Goal: Contribute content: Add original content to the website for others to see

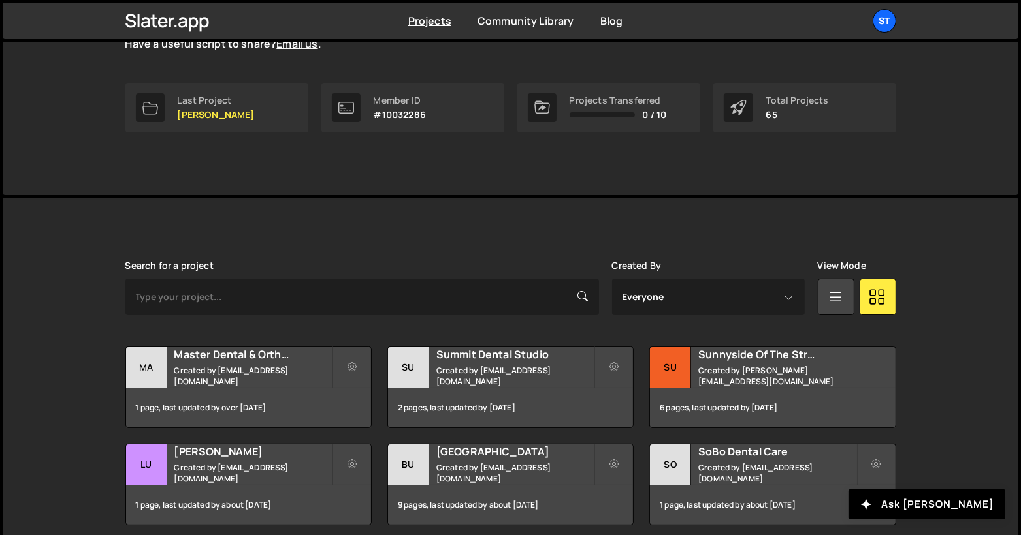
scroll to position [277, 0]
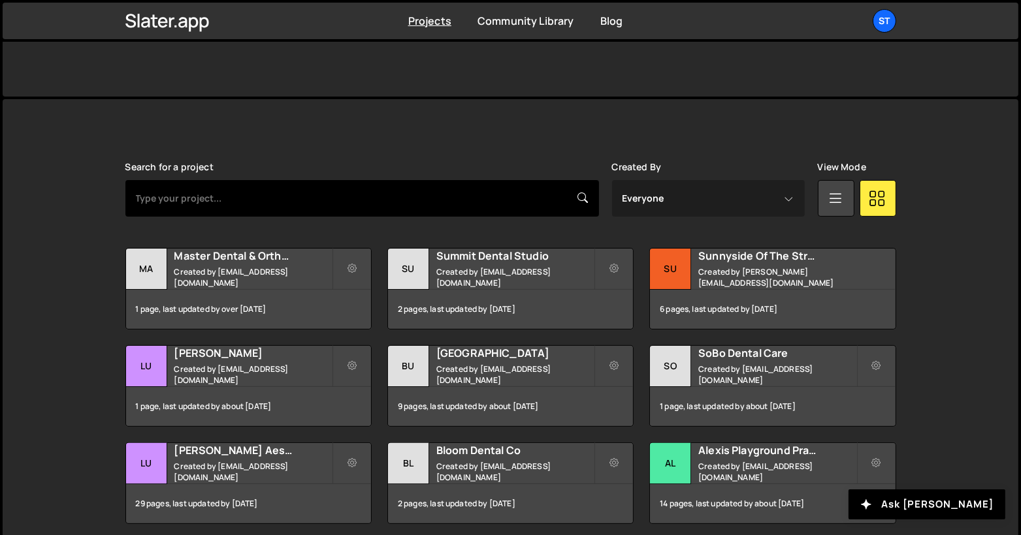
click at [425, 202] on input "text" at bounding box center [361, 198] width 473 height 37
type input "[PERSON_NAME]"
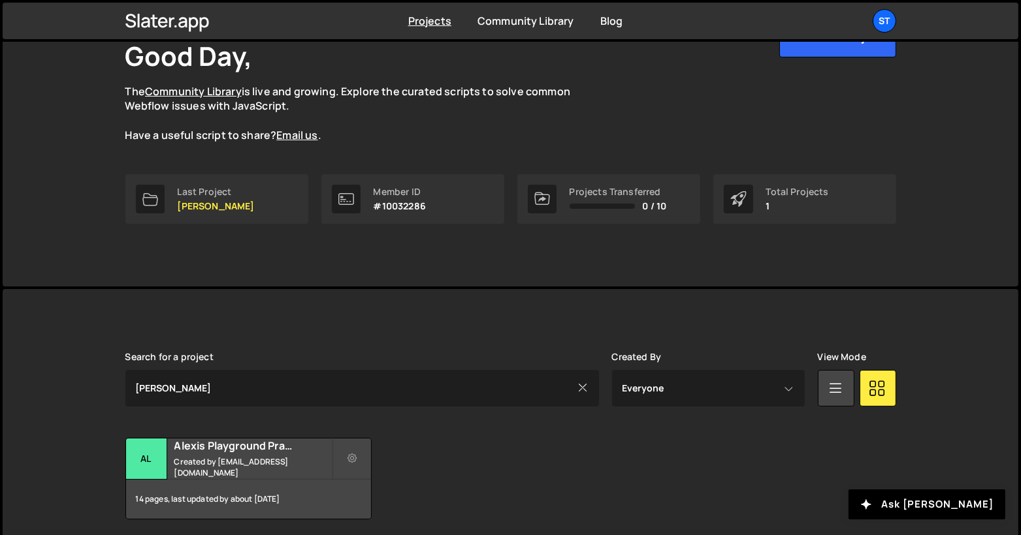
scroll to position [136, 0]
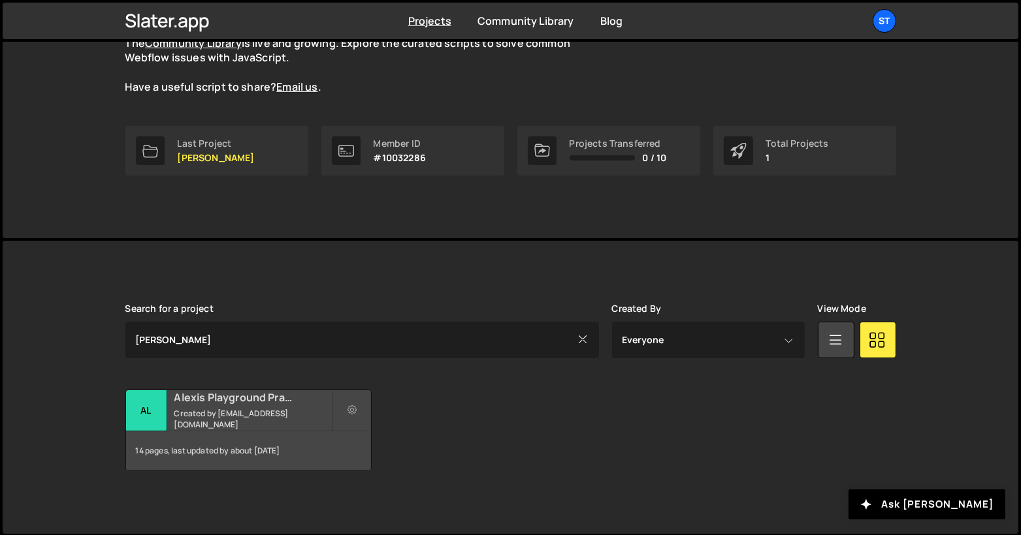
click at [229, 412] on div "Alexis Playground Practice Created by alexis@s8e8.com" at bounding box center [248, 410] width 245 height 40
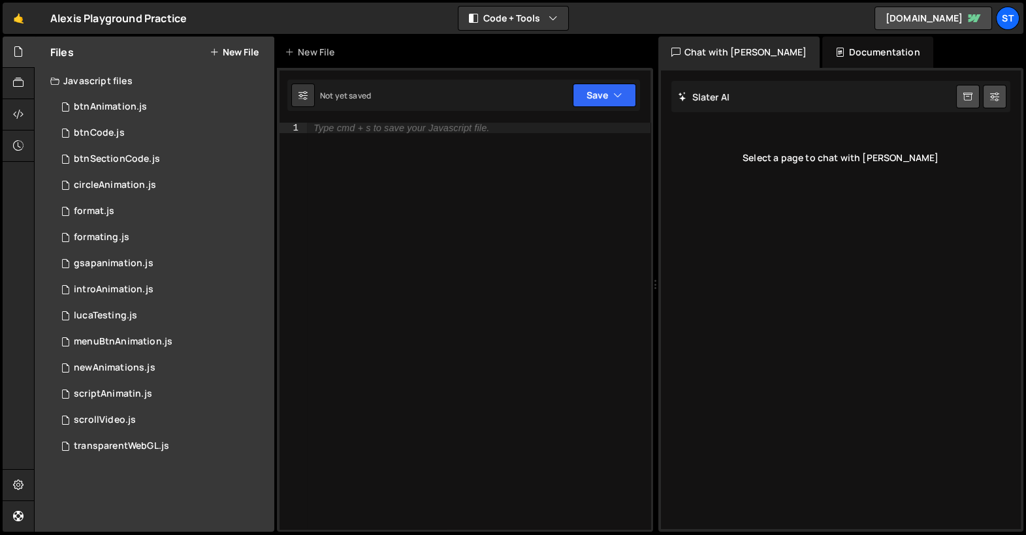
click at [247, 52] on button "New File" at bounding box center [234, 52] width 49 height 10
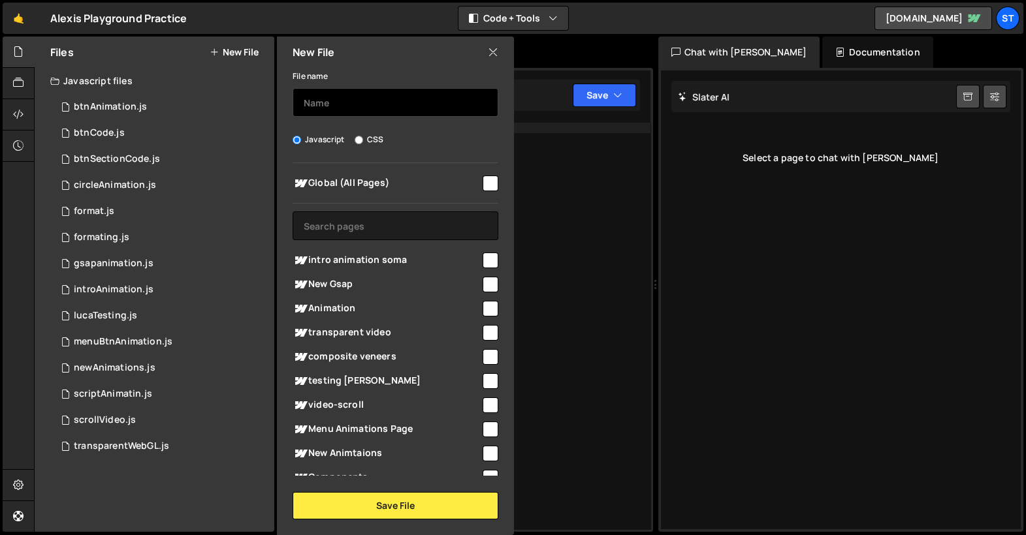
click at [368, 101] on input "text" at bounding box center [396, 102] width 206 height 29
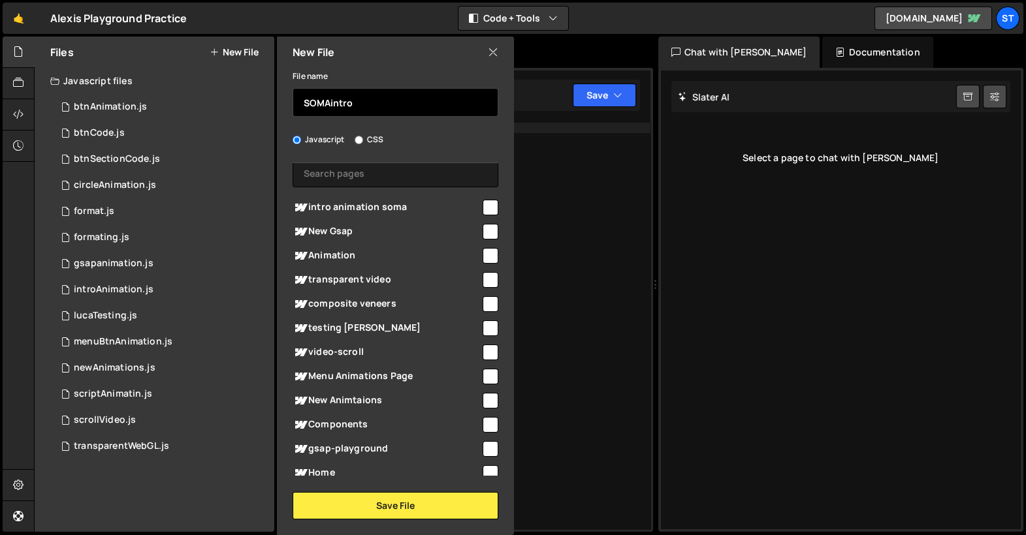
scroll to position [80, 0]
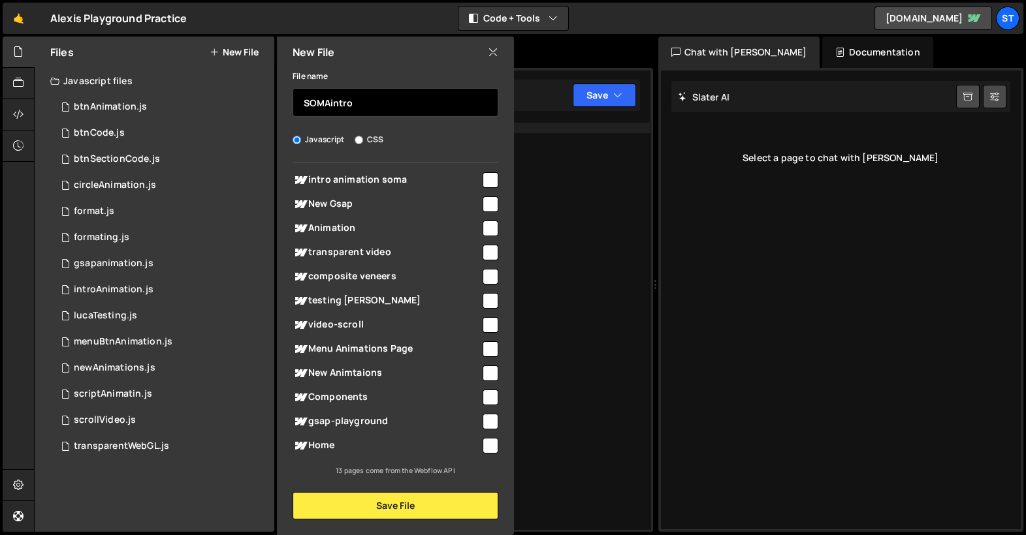
type input "SOMAintro"
click at [493, 49] on icon at bounding box center [493, 52] width 10 height 14
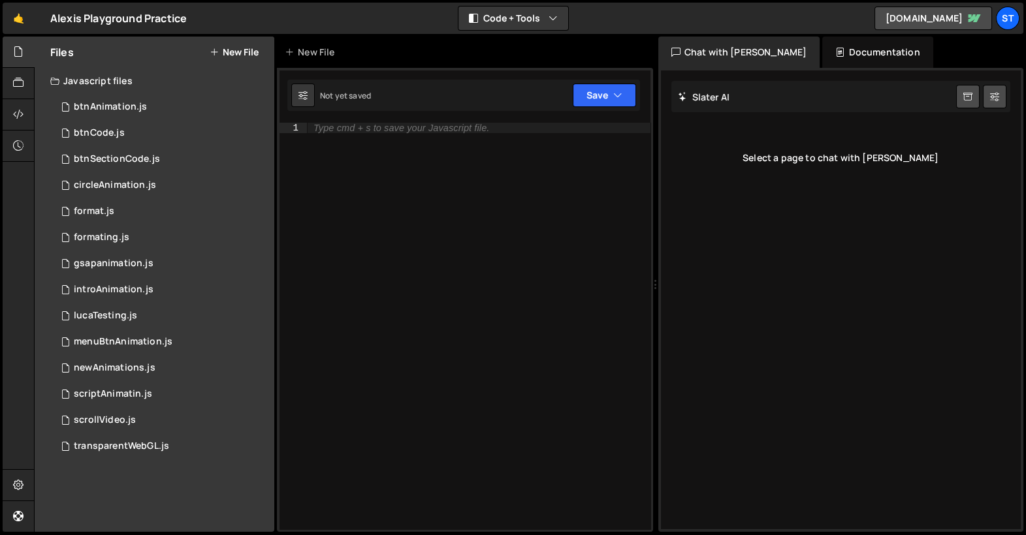
click at [229, 57] on button "New File" at bounding box center [234, 52] width 49 height 10
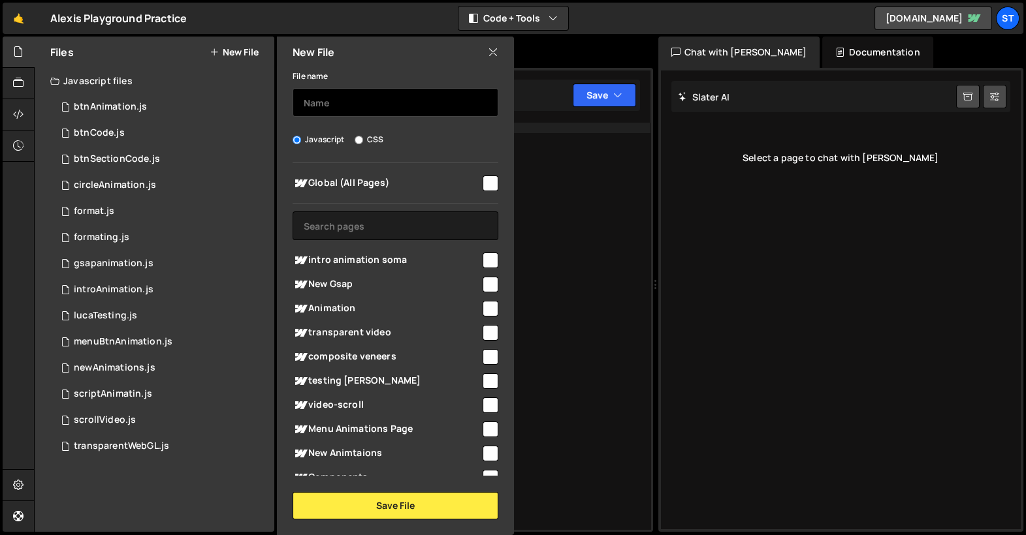
click at [378, 100] on input "text" at bounding box center [396, 102] width 206 height 29
paste input "SOMAintro"
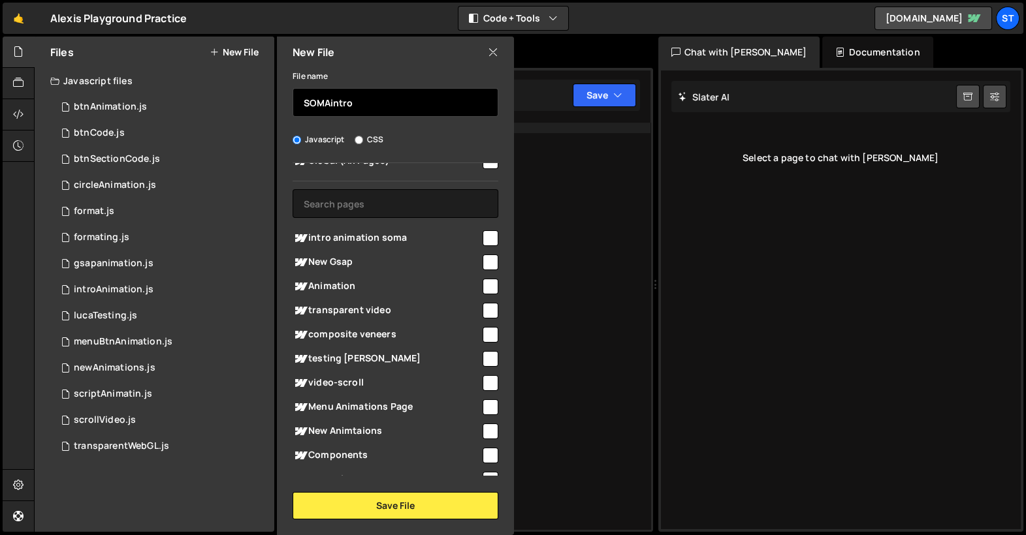
scroll to position [24, 0]
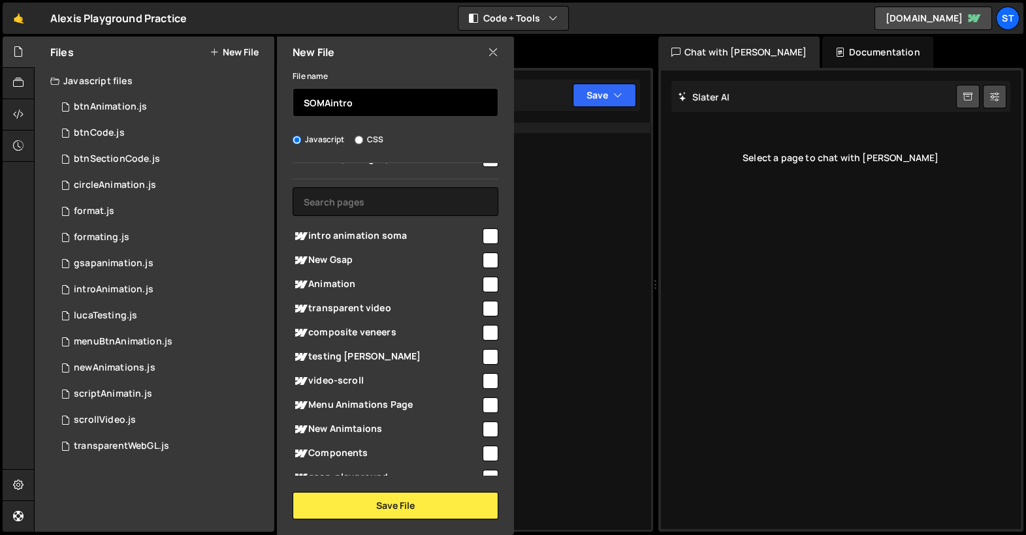
type input "SOMAintro"
click at [423, 234] on span "intro animation soma" at bounding box center [387, 237] width 188 height 16
checkbox input "true"
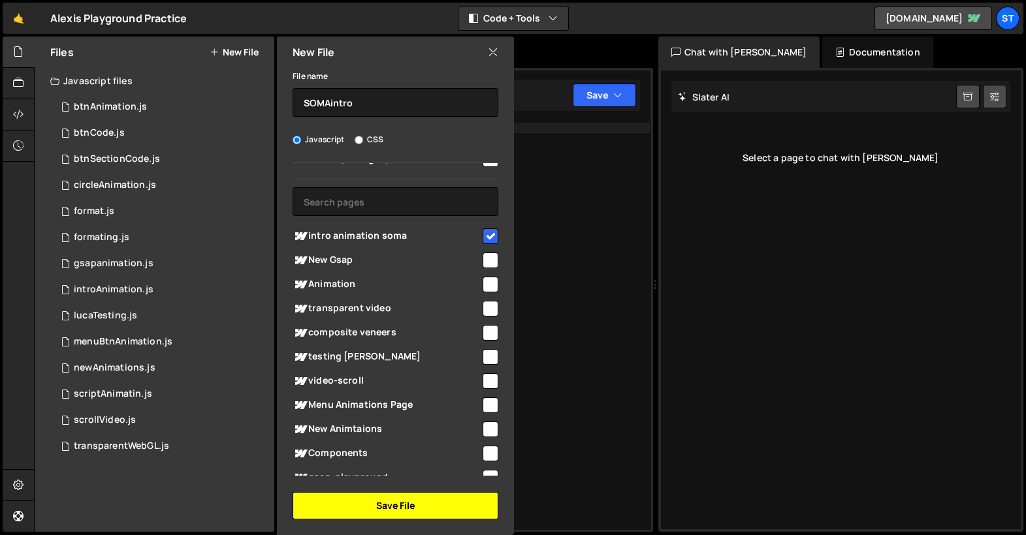
click at [387, 509] on button "Save File" at bounding box center [396, 505] width 206 height 27
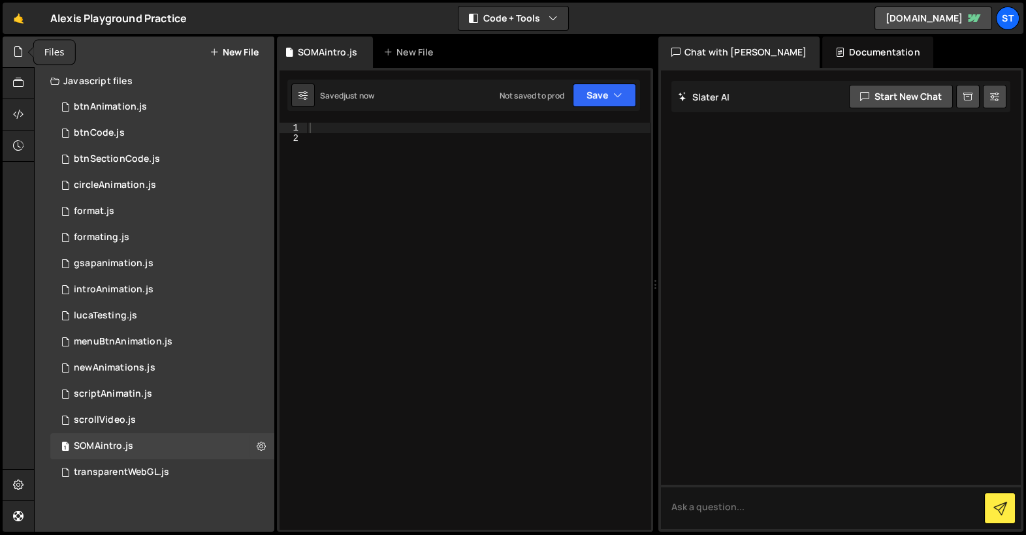
click at [21, 57] on icon at bounding box center [18, 51] width 10 height 14
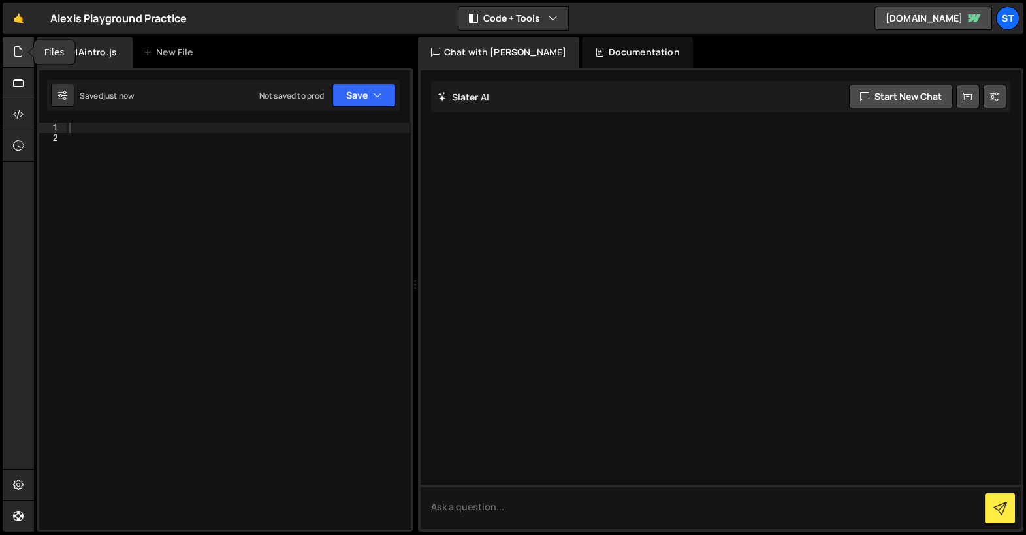
click at [18, 46] on icon at bounding box center [18, 51] width 10 height 14
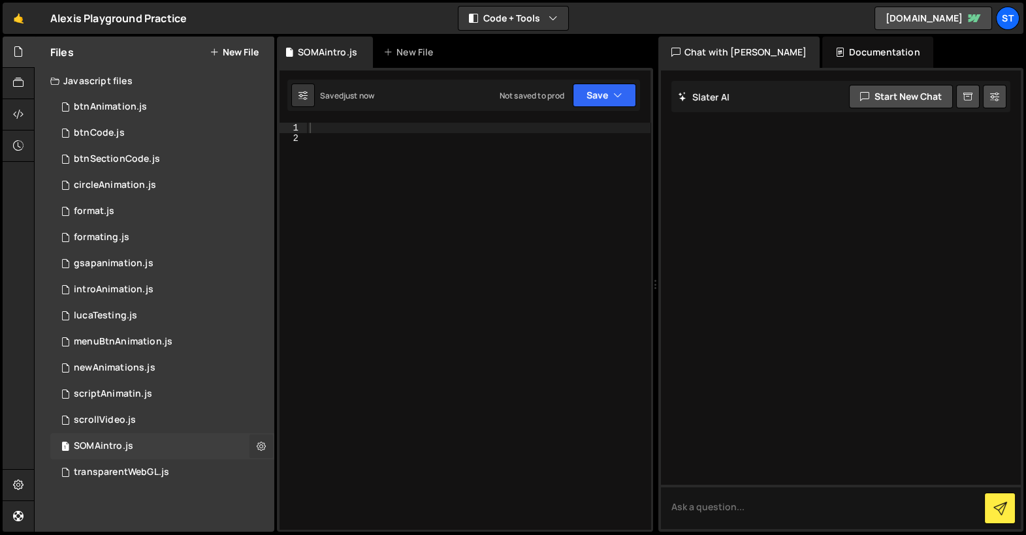
click at [261, 445] on icon at bounding box center [261, 446] width 9 height 12
type input "SOMAintro"
radio input "true"
checkbox input "true"
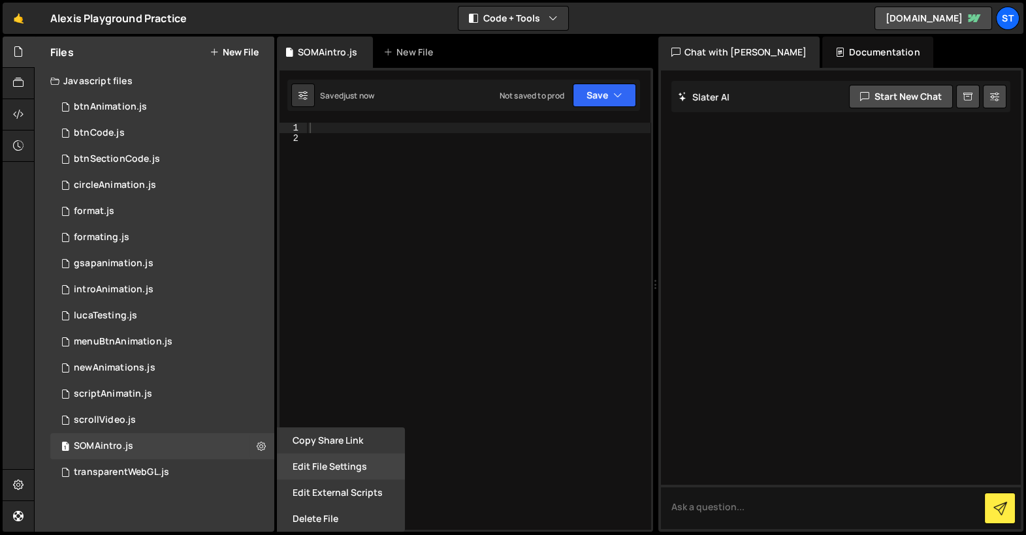
click at [351, 471] on button "Edit File Settings" at bounding box center [341, 467] width 128 height 26
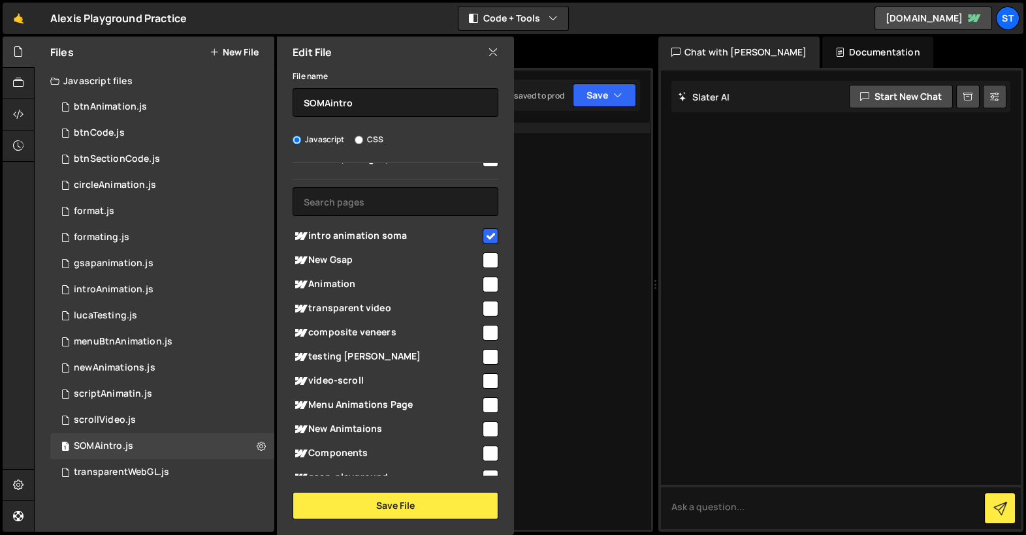
scroll to position [80, 0]
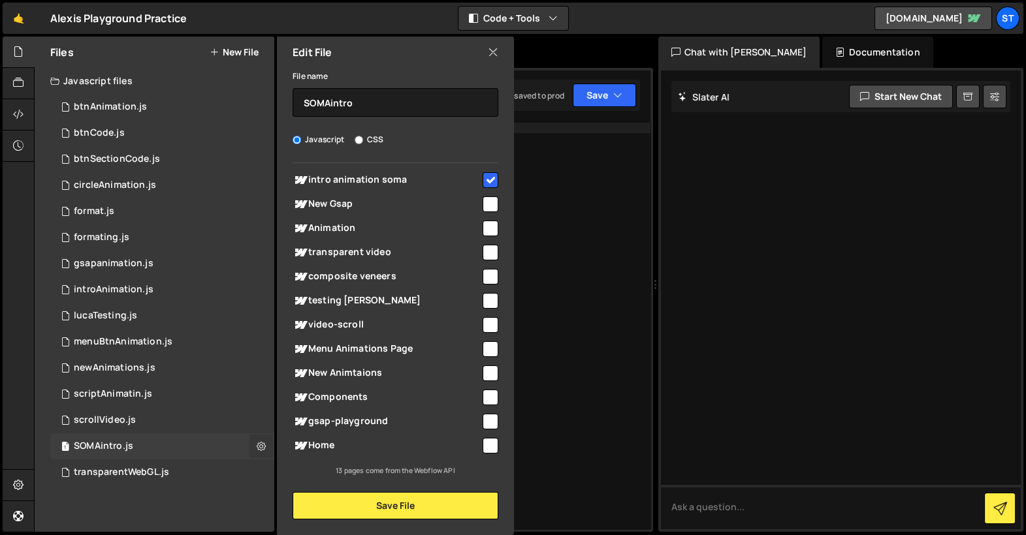
click at [255, 448] on button at bounding box center [261, 447] width 24 height 24
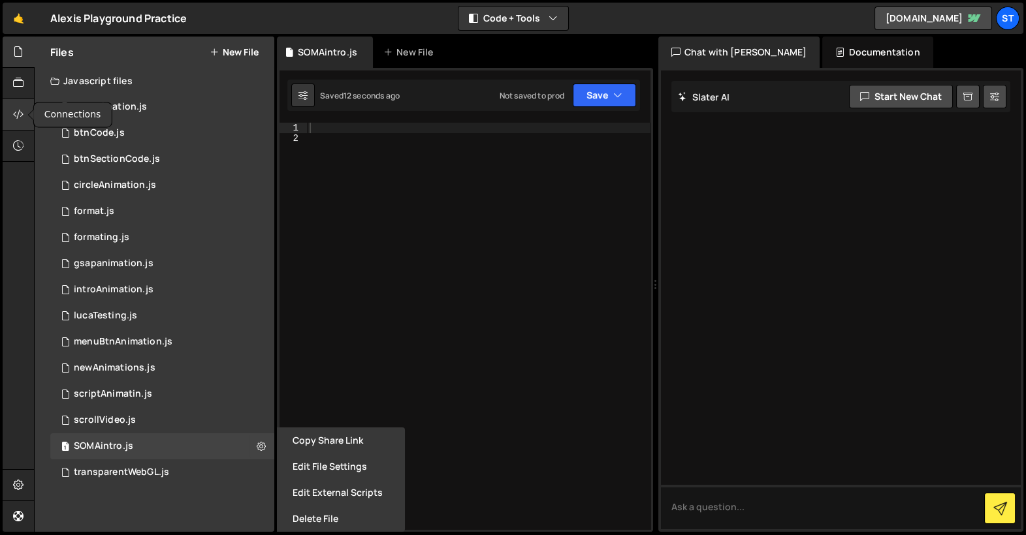
click at [14, 118] on icon at bounding box center [18, 114] width 10 height 14
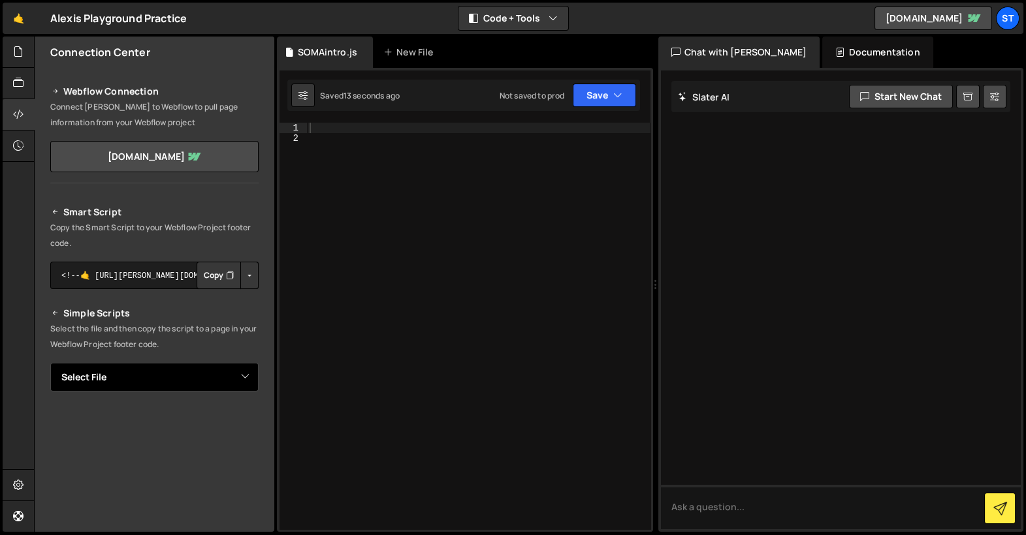
click at [191, 373] on select "Select File btnAnimation.js btnCode.js btnSectionCode.js circleAnimation.js for…" at bounding box center [154, 377] width 208 height 29
select select "47933"
click at [50, 363] on select "Select File btnAnimation.js btnCode.js btnSectionCode.js circleAnimation.js for…" at bounding box center [154, 377] width 208 height 29
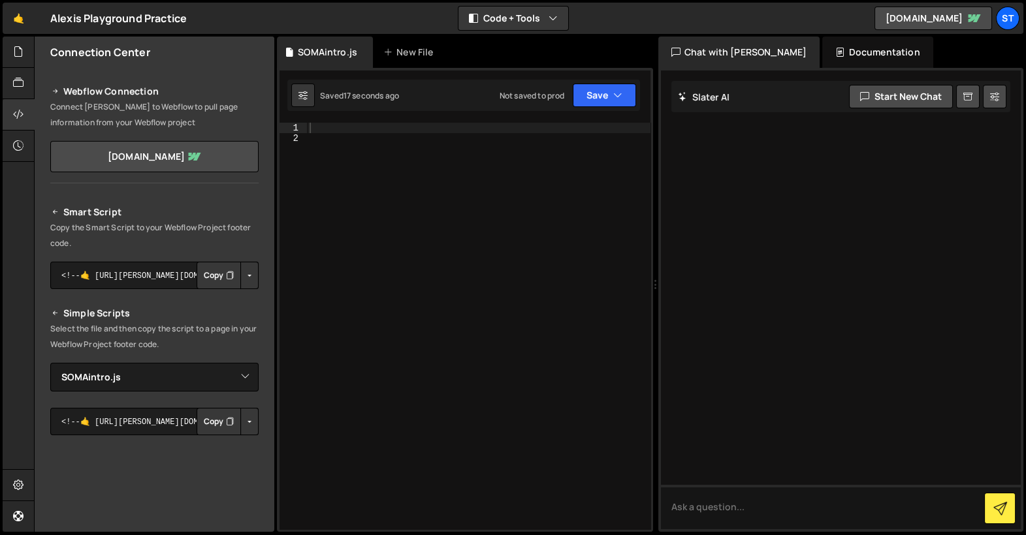
click at [214, 421] on button "Copy" at bounding box center [219, 421] width 44 height 27
click at [368, 198] on div at bounding box center [478, 337] width 343 height 429
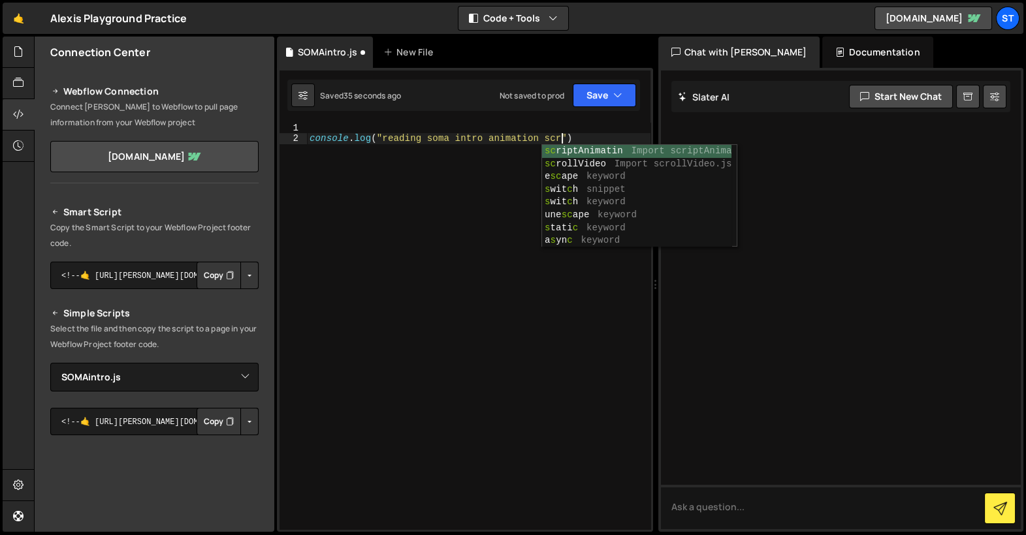
type textarea "console.log("reading soma intro animation script")"
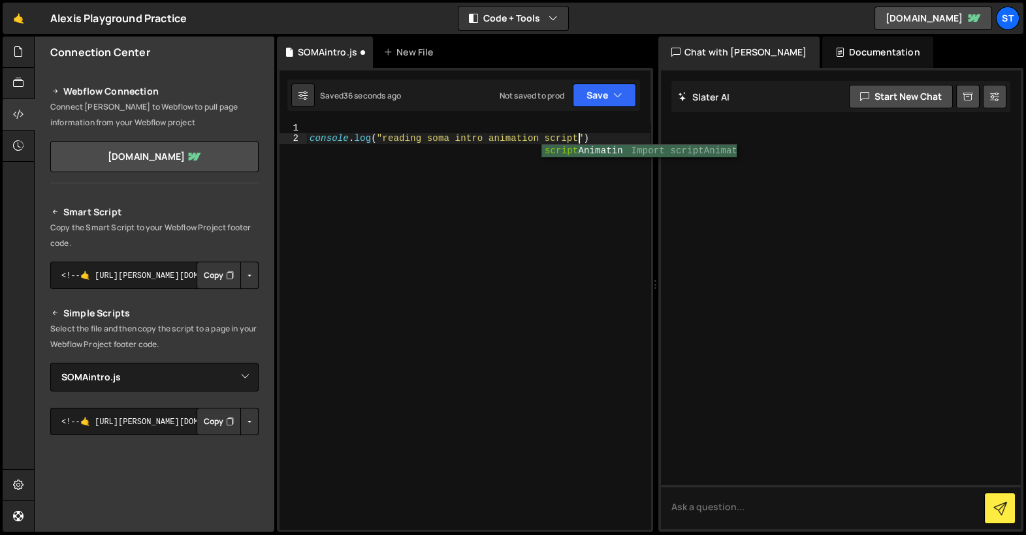
scroll to position [0, 0]
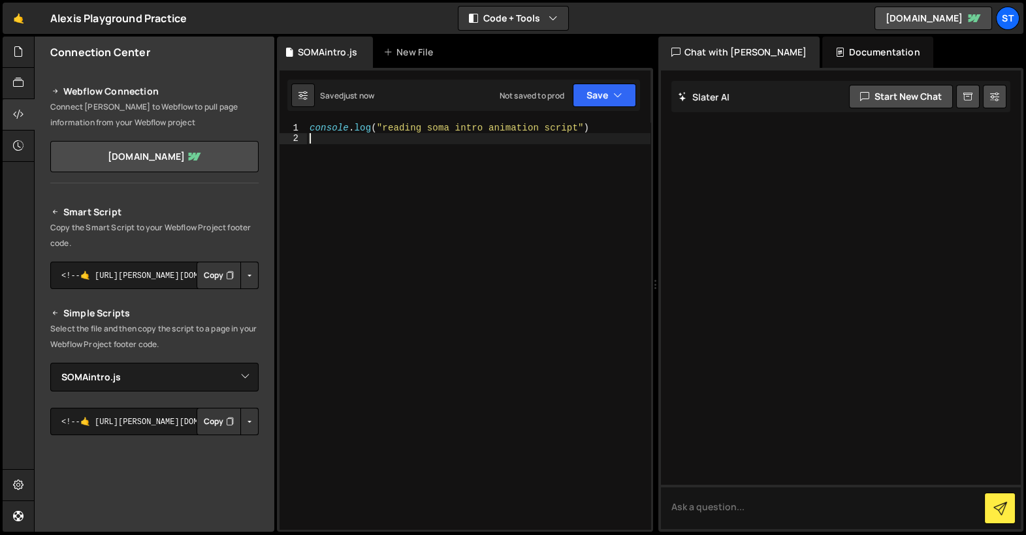
click at [396, 224] on div "console . log ( "reading soma intro animation script" )" at bounding box center [478, 337] width 343 height 429
type textarea "console.l"
type textarea "\"
paste textarea "page_transition_svg"
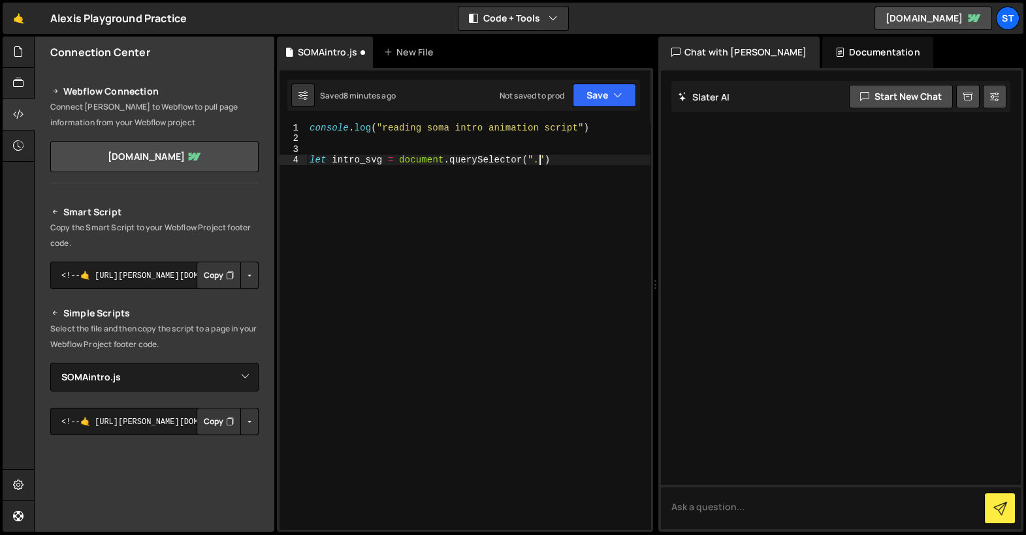
type textarea "let intro_svg = document.querySelector(".page_transition_svg")"
click at [545, 163] on div "console . log ( "reading soma intro animation script" ) let intro_svg = documen…" at bounding box center [478, 337] width 343 height 429
type textarea "let intro_svg = document.querySelector(".page_transition_svg")"
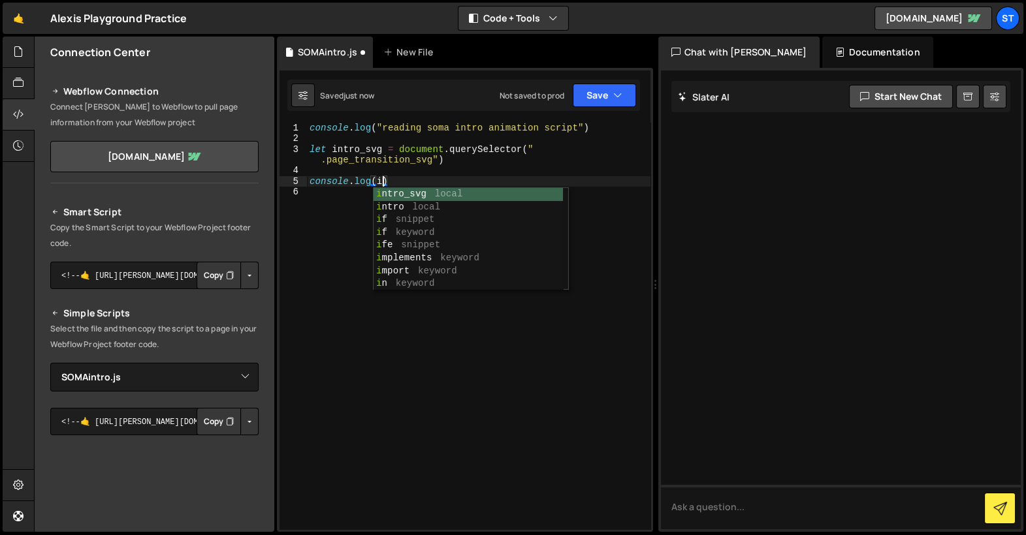
scroll to position [0, 6]
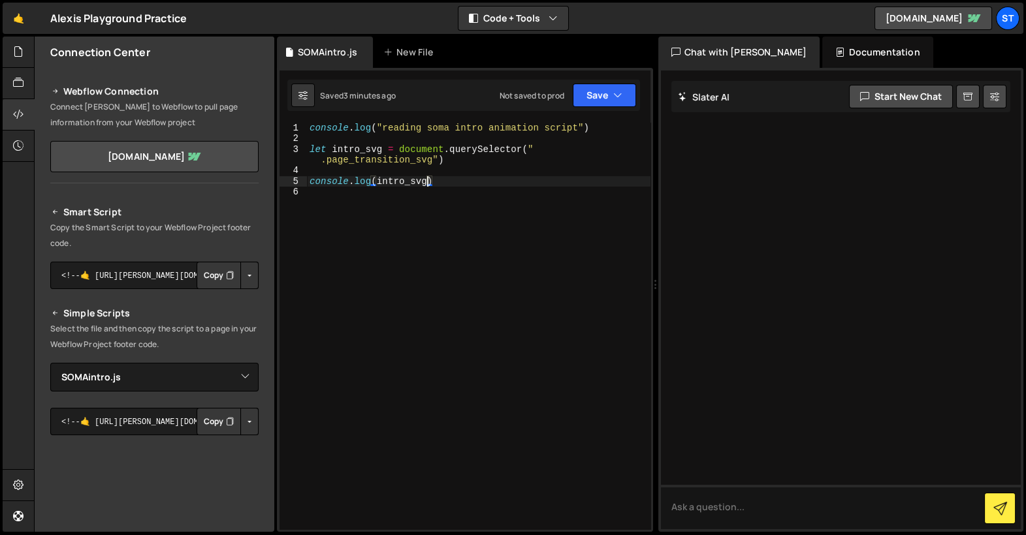
click at [449, 180] on div "console . log ( "reading soma intro animation script" ) let intro_svg = documen…" at bounding box center [478, 337] width 343 height 429
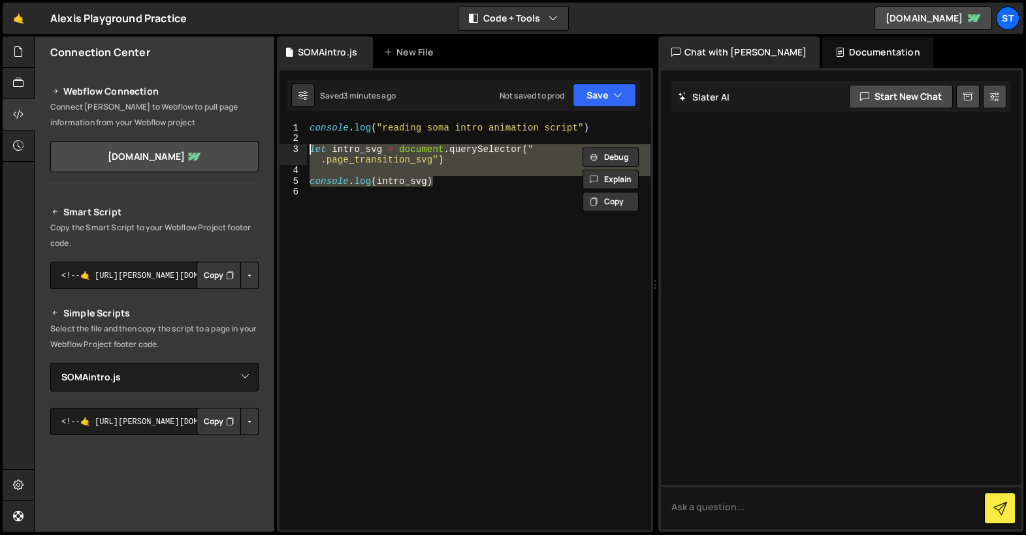
type textarea "// let intro_svg = document.querySelector(".page_transition_svg")"
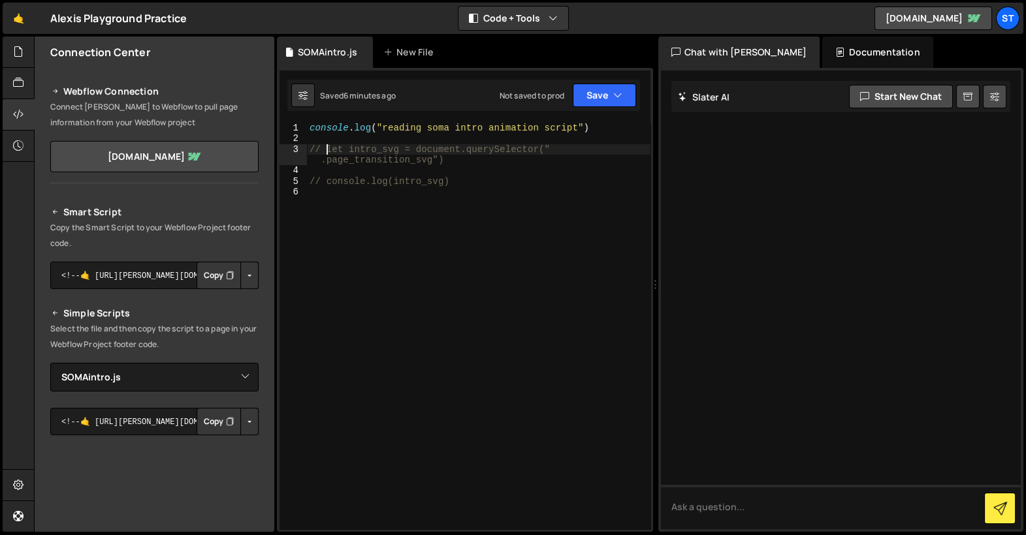
click at [450, 155] on div "console . log ( "reading soma intro animation script" ) // let intro_svg = docu…" at bounding box center [478, 337] width 343 height 429
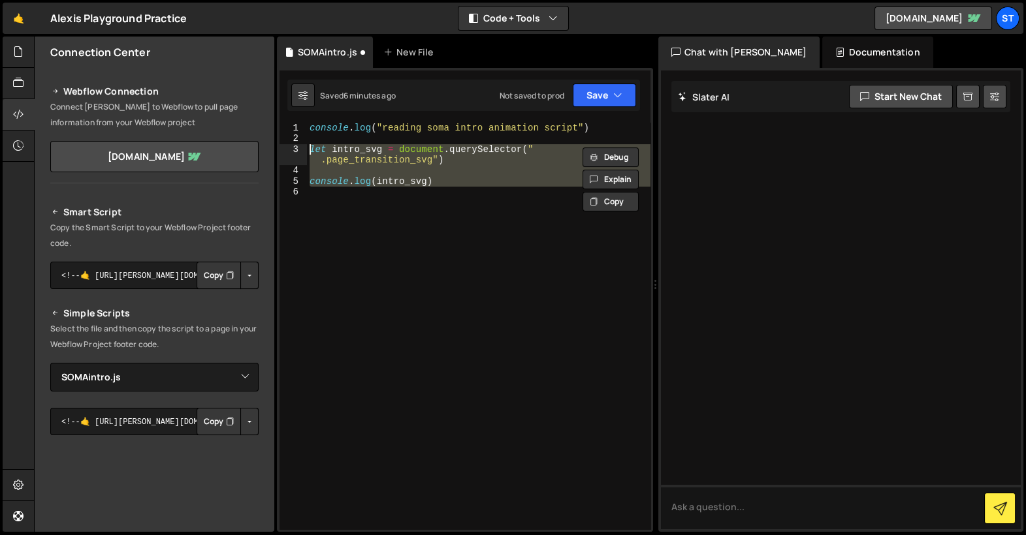
click at [434, 161] on div "console . log ( "reading soma intro animation script" ) let intro_svg = documen…" at bounding box center [478, 326] width 343 height 407
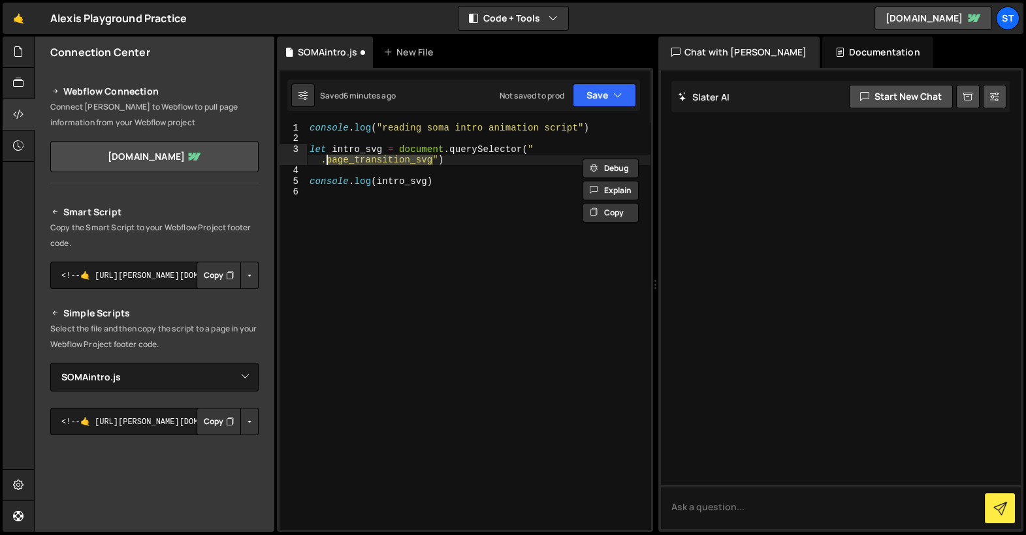
paste textarea "object"
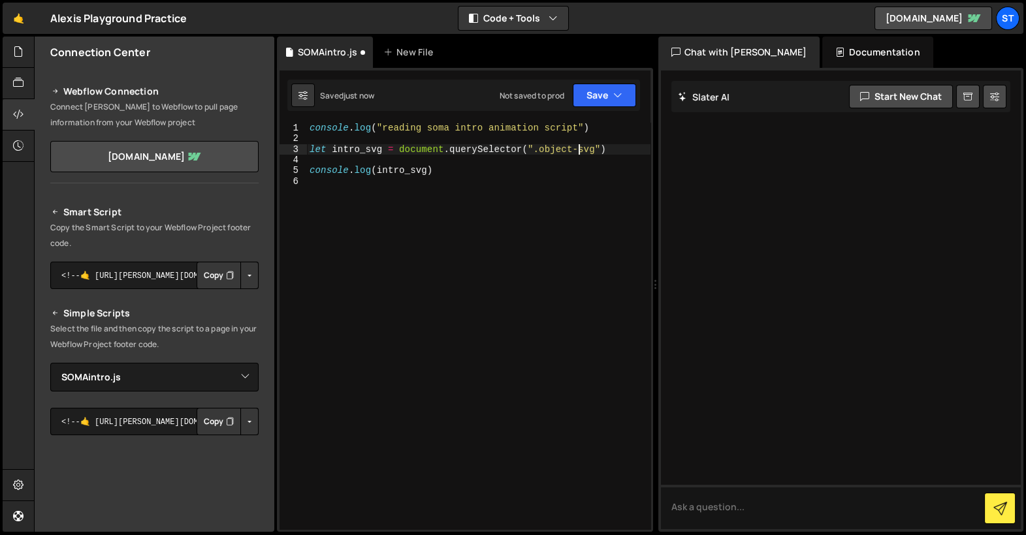
scroll to position [0, 18]
click at [483, 167] on div "console . log ( "reading soma intro animation script" ) let intro_svg = documen…" at bounding box center [478, 337] width 343 height 429
paste textarea "contentDocument"
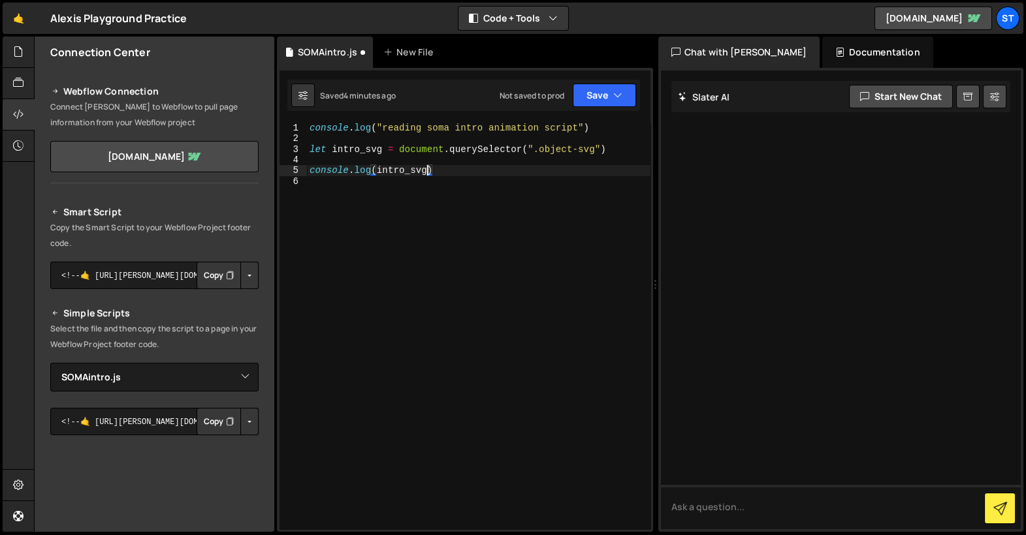
click at [537, 148] on div "console . log ( "reading soma intro animation script" ) let intro_svg = documen…" at bounding box center [478, 337] width 343 height 429
paste textarea "code embed intro"
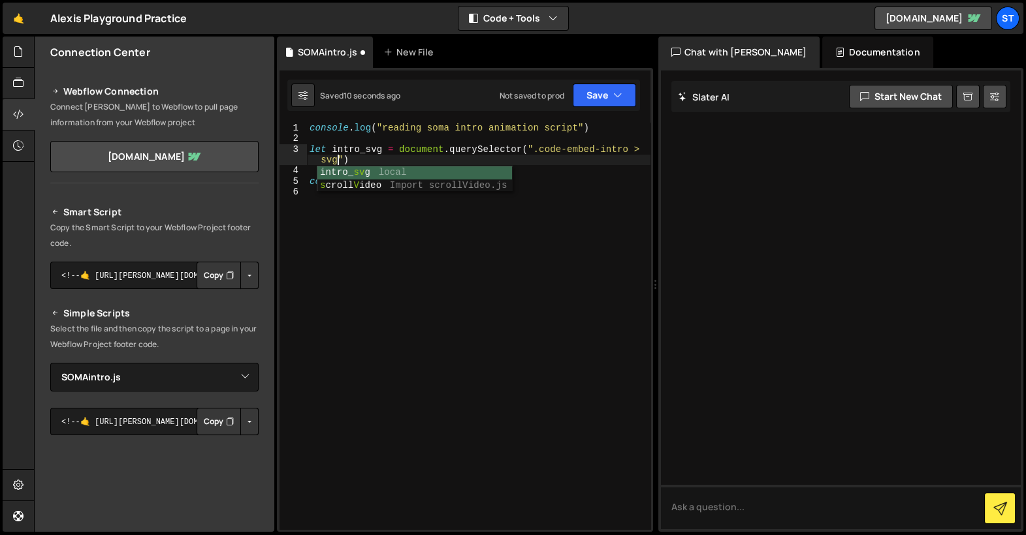
scroll to position [0, 24]
type textarea "let intro_svg = document.querySelector(".code-embed-intro > svg")"
click at [441, 166] on div "console . log ( "reading soma intro animation script" ) let intro_svg = documen…" at bounding box center [478, 337] width 343 height 429
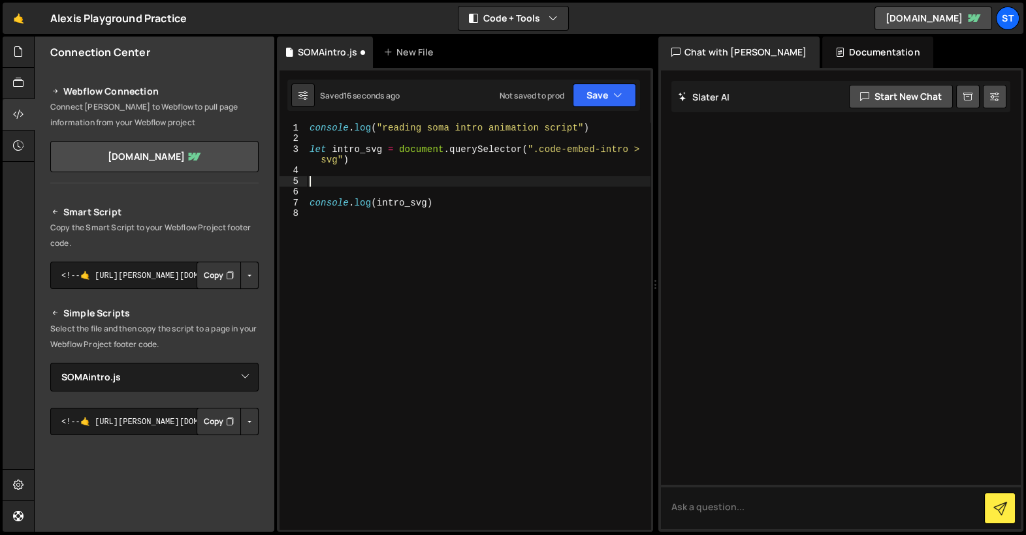
type textarea "let intro_svg = document.querySelector(".code-embed-intro > svg")"
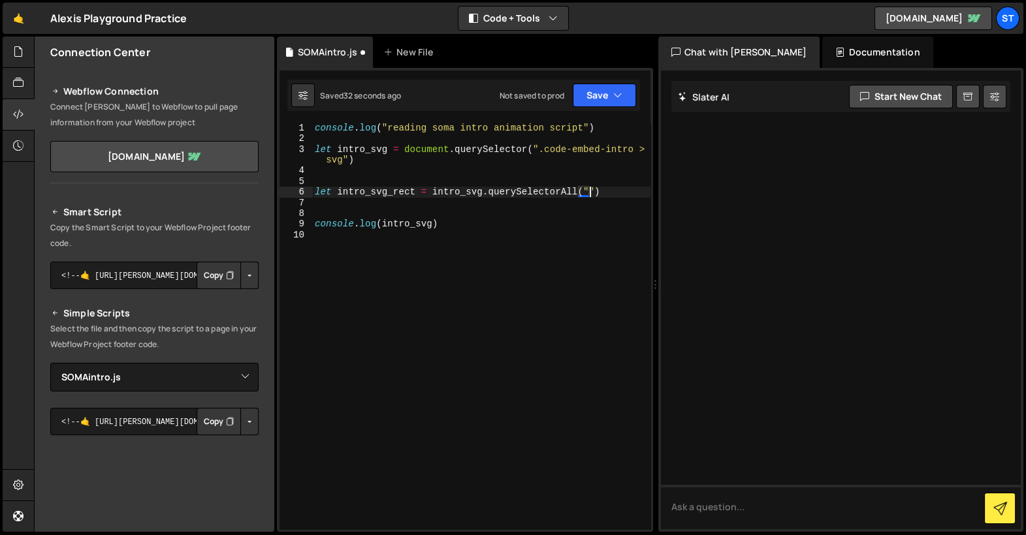
scroll to position [0, 18]
paste textarea "rect")"
type textarea "let intro_svg_rect = intro_svg.querySelectorAll("rect")"
click at [388, 191] on div "console . log ( "reading soma intro animation script" ) let intro_svg = documen…" at bounding box center [481, 337] width 338 height 429
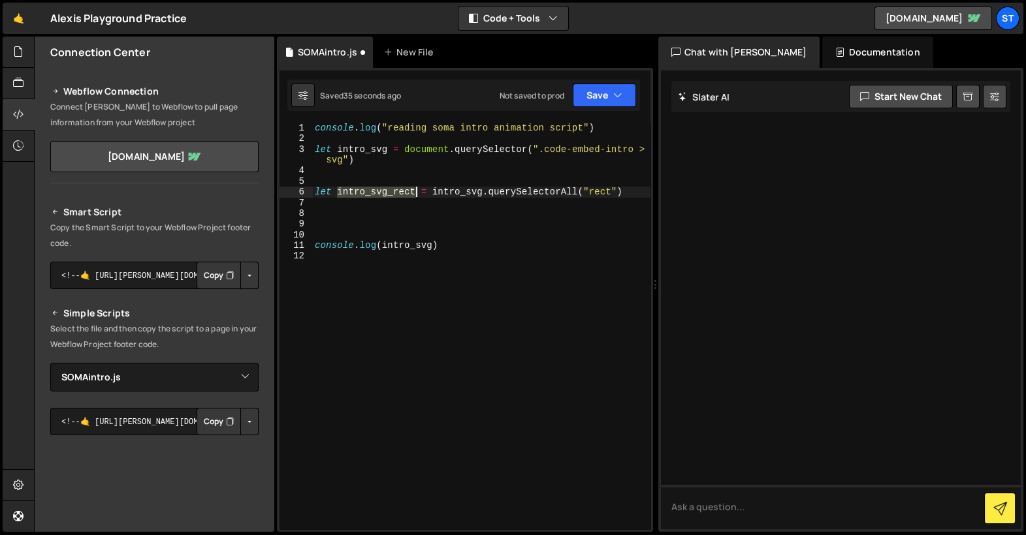
click at [388, 191] on div "console . log ( "reading soma intro animation script" ) let intro_svg = documen…" at bounding box center [481, 337] width 338 height 429
click at [394, 241] on div "console . log ( "reading soma intro animation script" ) let intro_svg = documen…" at bounding box center [481, 337] width 338 height 429
paste textarea "_rect"
type textarea "console.log(intro_svg_rect)"
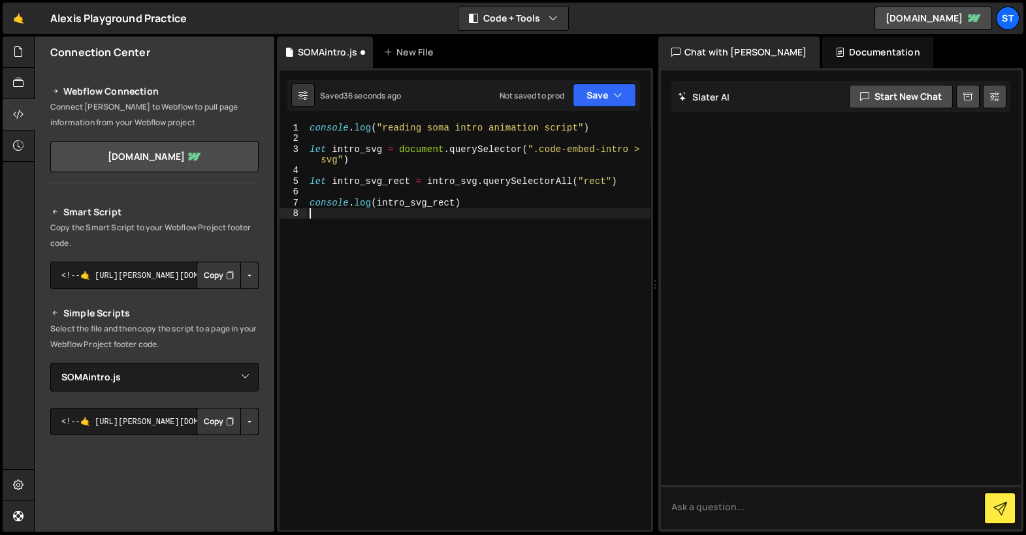
click at [480, 250] on div "console . log ( "reading soma intro animation script" ) let intro_svg = documen…" at bounding box center [478, 337] width 343 height 429
click at [391, 185] on div "console . log ( "reading soma intro animation script" ) let intro_svg = documen…" at bounding box center [481, 337] width 338 height 429
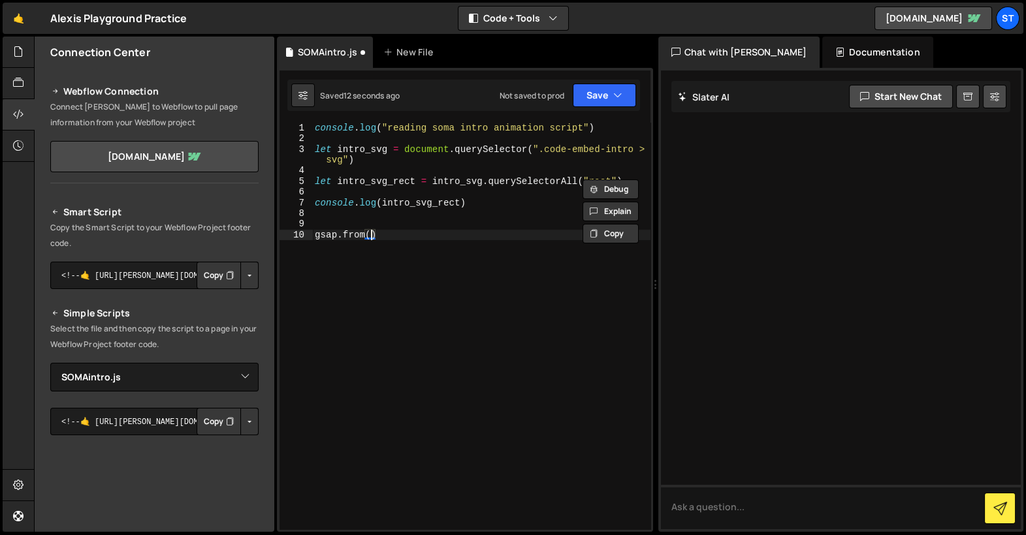
click at [370, 240] on div "console . log ( "reading soma intro animation script" ) let intro_svg = documen…" at bounding box center [481, 337] width 338 height 429
paste textarea "intro_svg_rect"
type textarea "gsap.from(intro_svg_rect, {})"
type textarea "x: "-125%","
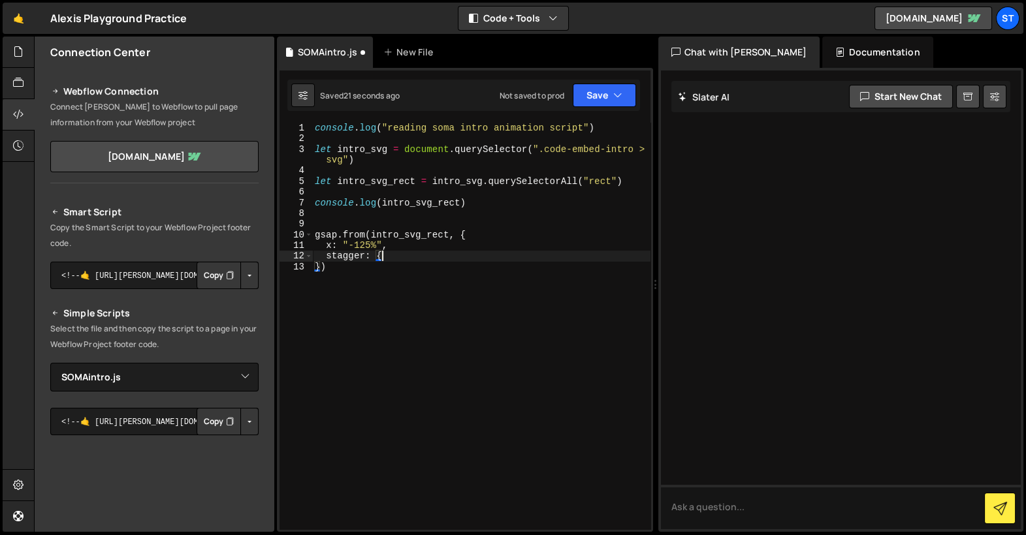
type textarea "stagger: {}"
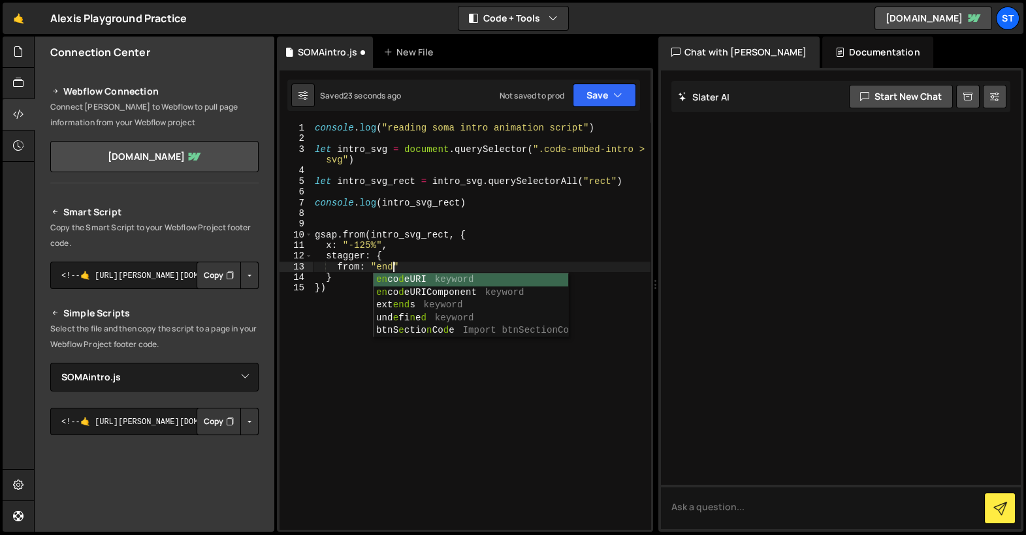
scroll to position [0, 5]
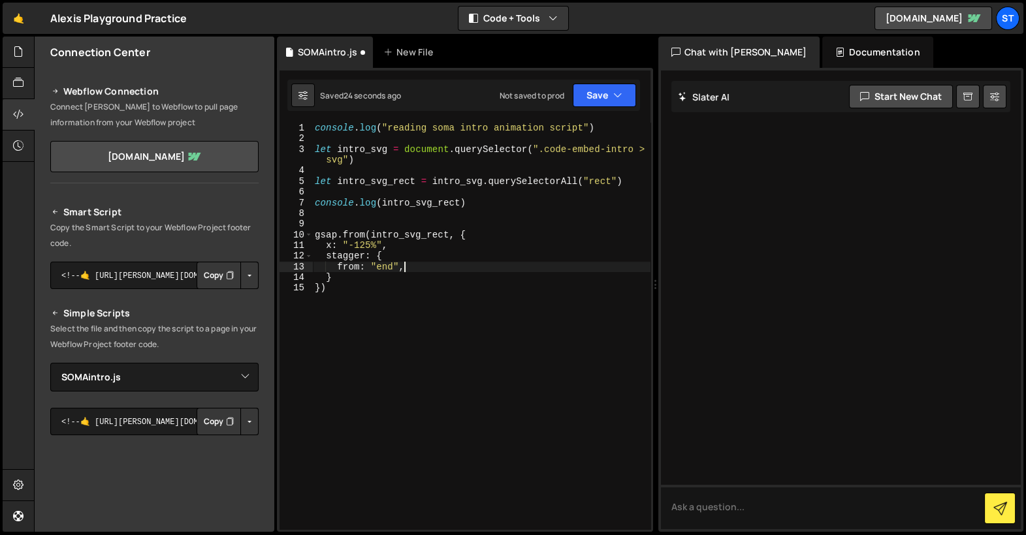
type textarea "from: "end","
click at [389, 270] on div "console . log ( "reading soma intro animation script" ) let intro_svg = documen…" at bounding box center [481, 337] width 338 height 429
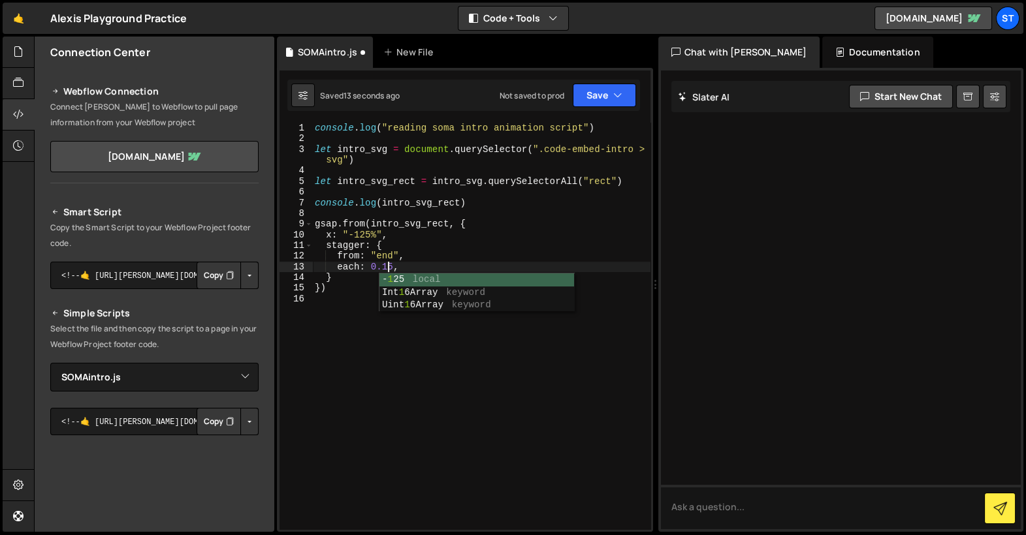
scroll to position [0, 5]
click at [353, 268] on div "console . log ( "reading soma intro animation script" ) let intro_svg = documen…" at bounding box center [481, 337] width 338 height 429
type textarea "amount: 1.05,"
